Goal: Task Accomplishment & Management: Manage account settings

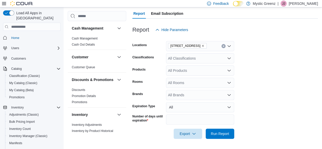
scroll to position [90, 0]
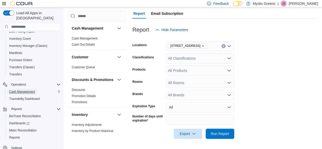
click at [26, 90] on span "Cash Management" at bounding box center [22, 92] width 26 height 4
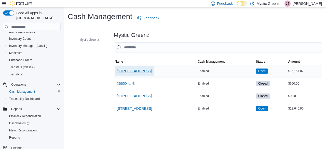
click at [139, 70] on span "[STREET_ADDRESS]" at bounding box center [134, 71] width 35 height 5
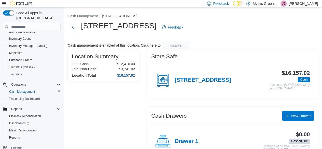
click at [178, 76] on div "[STREET_ADDRESS]" at bounding box center [194, 80] width 76 height 15
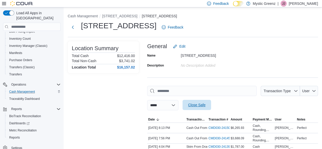
click at [197, 104] on span "Close Safe" at bounding box center [197, 105] width 22 height 10
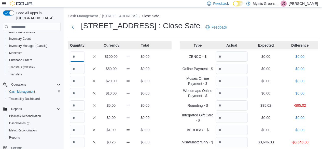
click at [79, 56] on input "Quantity" at bounding box center [77, 56] width 15 height 10
type input "***"
click at [80, 128] on input "Quantity" at bounding box center [77, 130] width 15 height 10
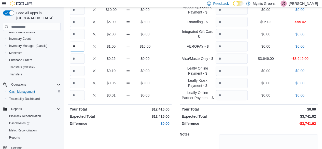
scroll to position [25, 0]
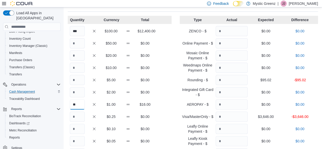
type input "**"
click at [238, 81] on input "Quantity" at bounding box center [232, 80] width 32 height 10
type input "*****"
click at [238, 113] on input "Quantity" at bounding box center [232, 117] width 32 height 10
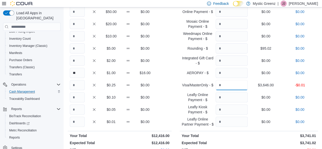
scroll to position [76, 0]
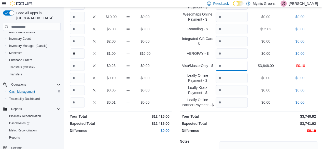
type input "*"
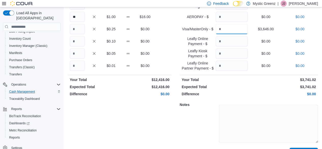
scroll to position [126, 0]
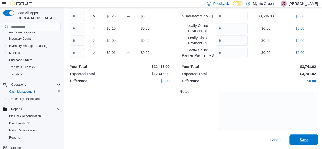
type input "****"
click at [304, 139] on span "Save" at bounding box center [304, 139] width 8 height 5
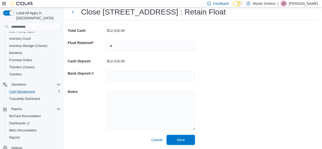
scroll to position [17, 0]
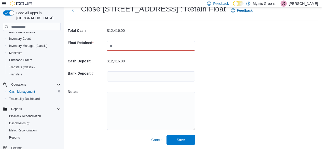
click at [119, 45] on input "text" at bounding box center [151, 46] width 88 height 10
type input "***"
click at [118, 60] on p "$11,816.00" at bounding box center [116, 61] width 18 height 4
click at [117, 60] on p "$11,816.00" at bounding box center [116, 61] width 18 height 4
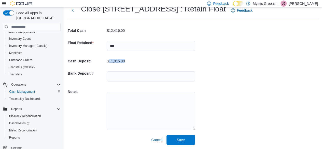
click at [117, 60] on p "$11,816.00" at bounding box center [116, 61] width 18 height 4
copy p "11,816.00"
click at [183, 137] on span "Save" at bounding box center [181, 140] width 22 height 10
